Goal: Task Accomplishment & Management: Use online tool/utility

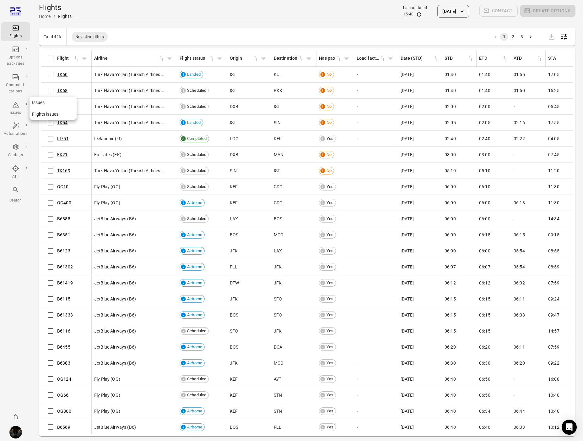
click at [15, 112] on div "Issues" at bounding box center [16, 113] width 24 height 6
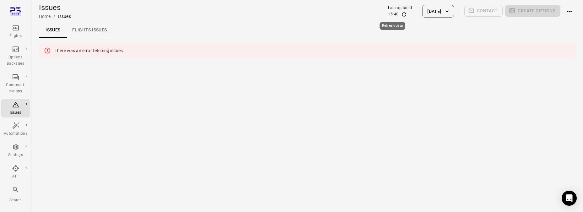
click at [401, 15] on icon "Refresh data" at bounding box center [404, 14] width 6 height 6
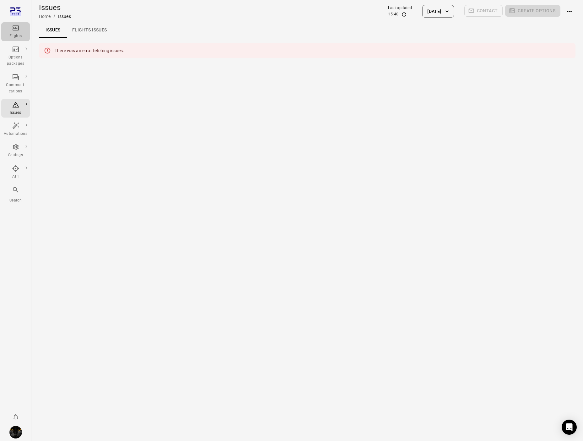
click at [22, 37] on div "Flights" at bounding box center [16, 36] width 24 height 6
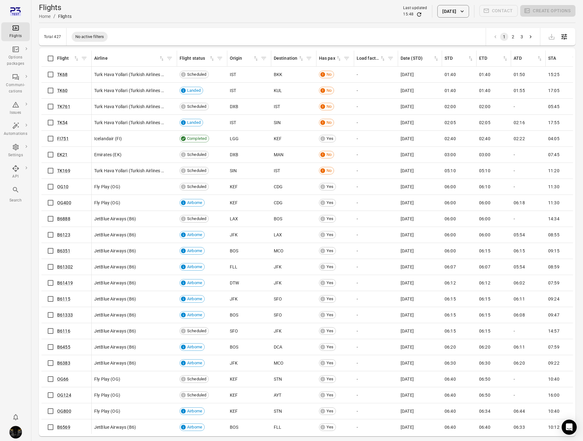
click at [16, 431] on img "Iris" at bounding box center [15, 432] width 13 height 13
click at [37, 432] on button "Log out" at bounding box center [47, 430] width 47 height 12
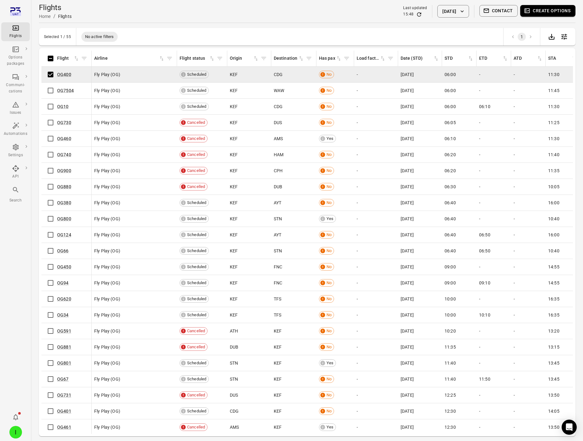
click at [549, 12] on button "Create options" at bounding box center [547, 11] width 55 height 12
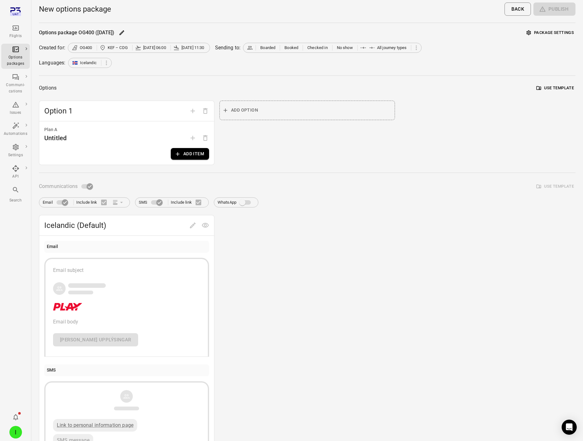
click at [196, 153] on button "Add item" at bounding box center [190, 154] width 38 height 12
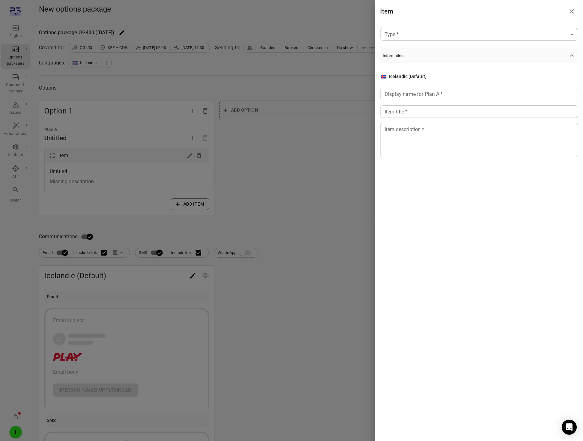
click at [459, 34] on body "Flights Options packages Communi-cations Issues Automations Settings API Search…" at bounding box center [291, 268] width 583 height 537
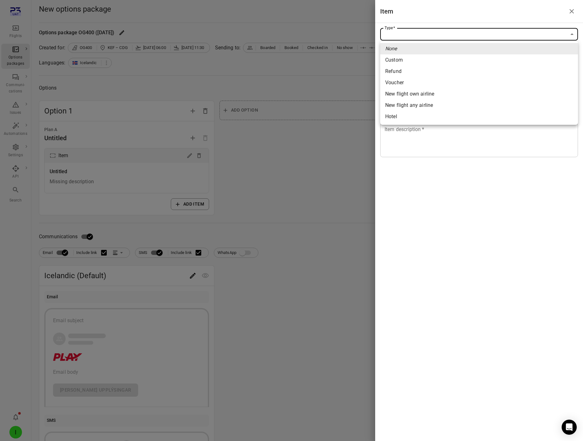
click at [476, 72] on li "Refund" at bounding box center [479, 71] width 198 height 11
type input "******"
